Goal: Check status

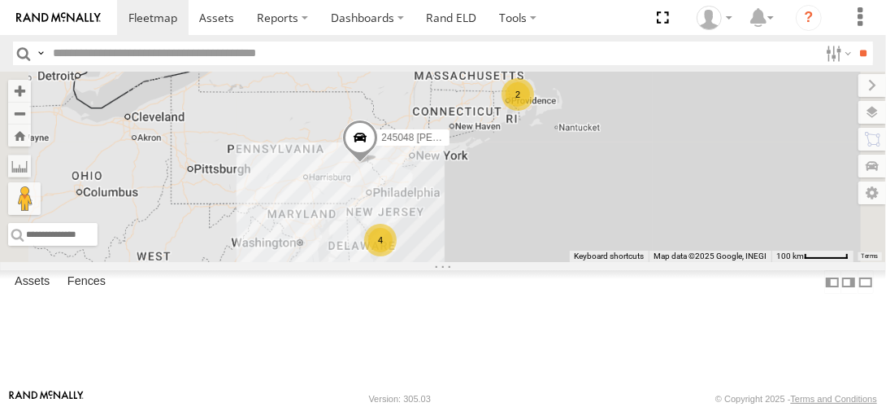
click at [0, 0] on link at bounding box center [0, 0] width 0 height 0
click at [377, 163] on span at bounding box center [360, 142] width 36 height 44
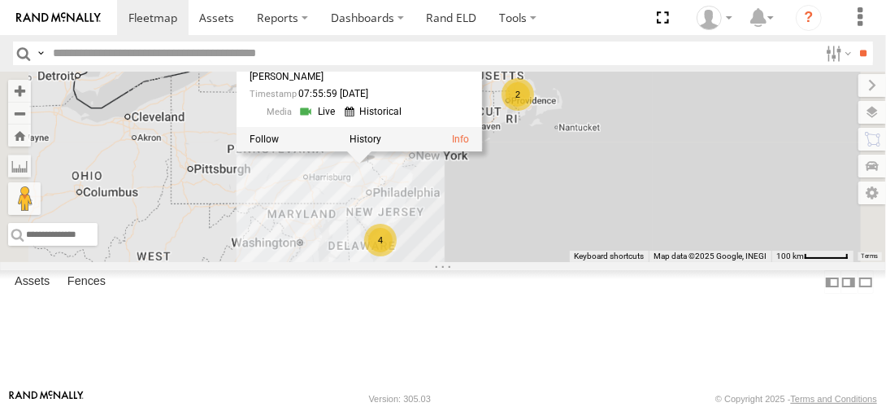
click at [340, 119] on link at bounding box center [318, 110] width 41 height 15
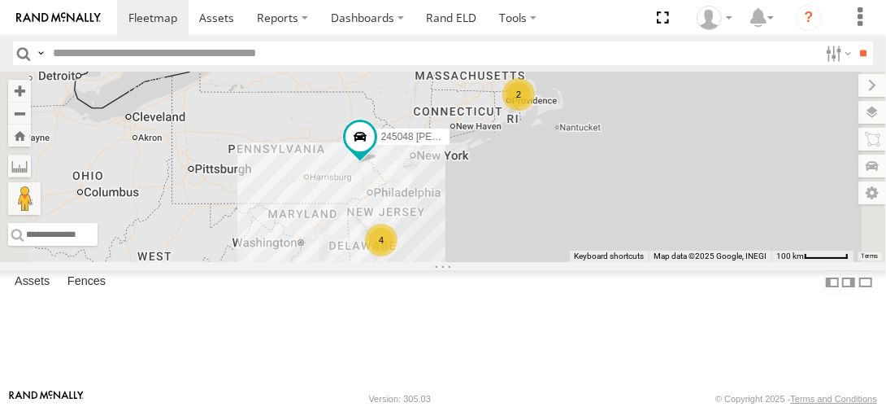
click at [0, 0] on link at bounding box center [0, 0] width 0 height 0
